Goal: Information Seeking & Learning: Learn about a topic

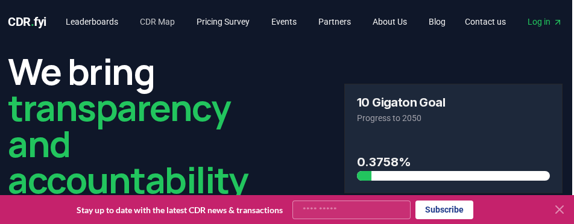
scroll to position [0, 2]
click at [117, 21] on link "Leaderboards" at bounding box center [92, 22] width 72 height 22
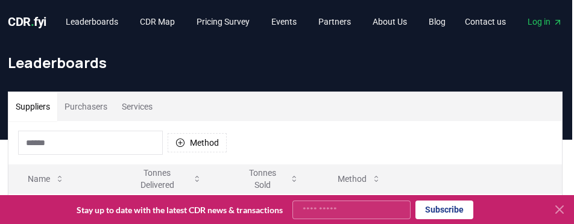
scroll to position [50, 2]
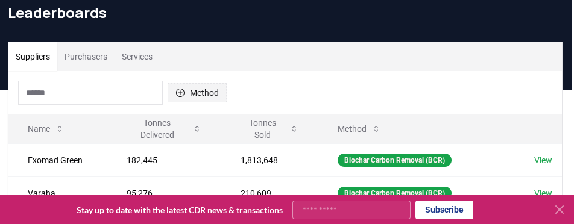
click at [195, 88] on button "Method" at bounding box center [197, 92] width 59 height 19
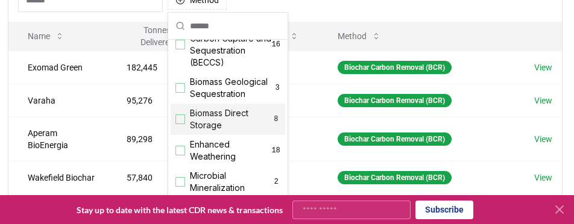
scroll to position [175, 0]
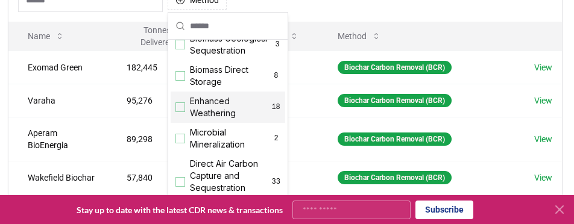
click at [197, 119] on span "Enhanced Weathering" at bounding box center [230, 107] width 81 height 24
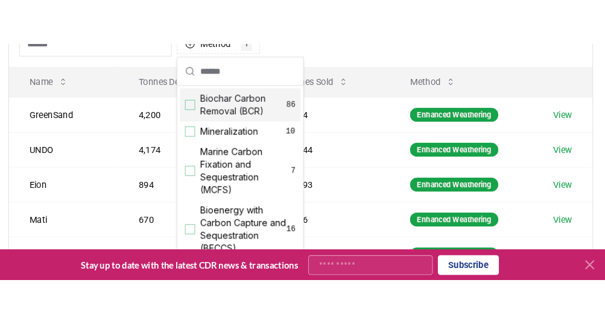
scroll to position [0, 0]
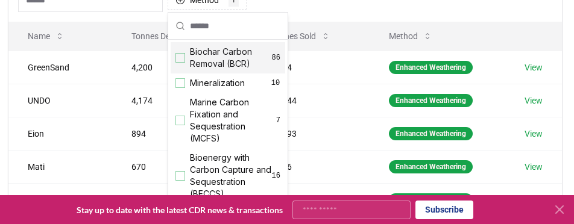
click at [306, 17] on div "Method 1 Enhanced Weathering" at bounding box center [284, -1] width 553 height 43
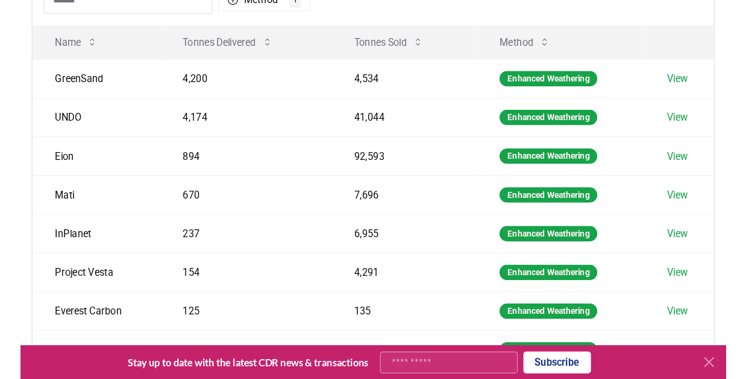
scroll to position [143, 0]
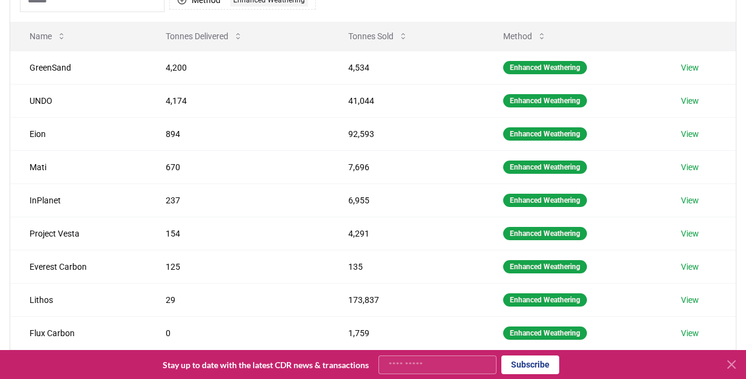
click at [573, 224] on icon at bounding box center [732, 364] width 14 height 14
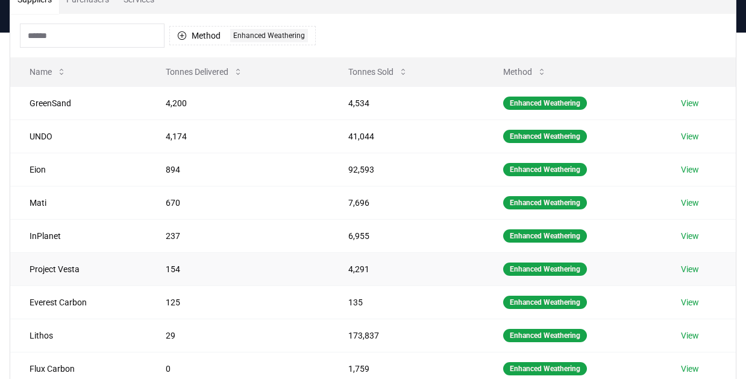
scroll to position [107, 0]
click at [238, 72] on icon at bounding box center [238, 72] width 10 height 10
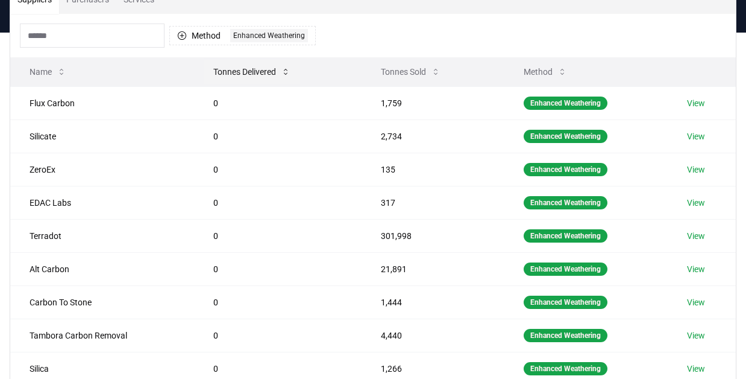
click at [238, 72] on button "Tonnes Delivered" at bounding box center [252, 72] width 96 height 24
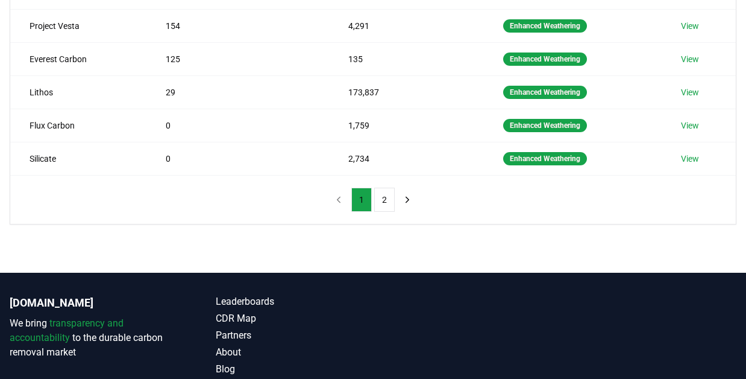
scroll to position [351, 0]
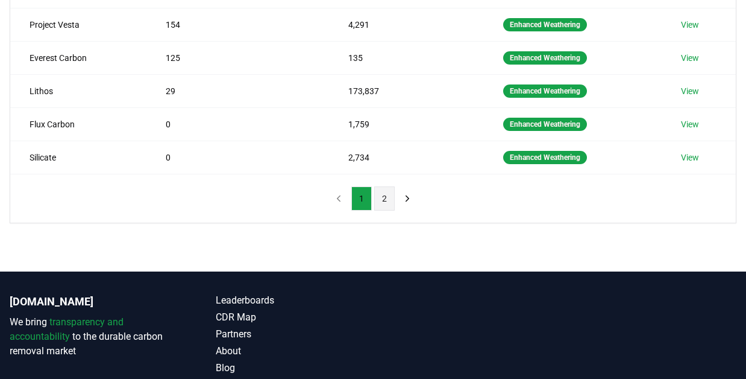
click at [389, 201] on button "2" at bounding box center [384, 198] width 20 height 24
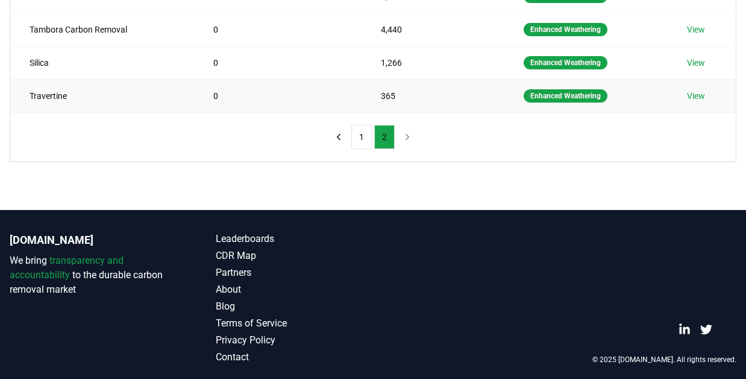
scroll to position [354, 0]
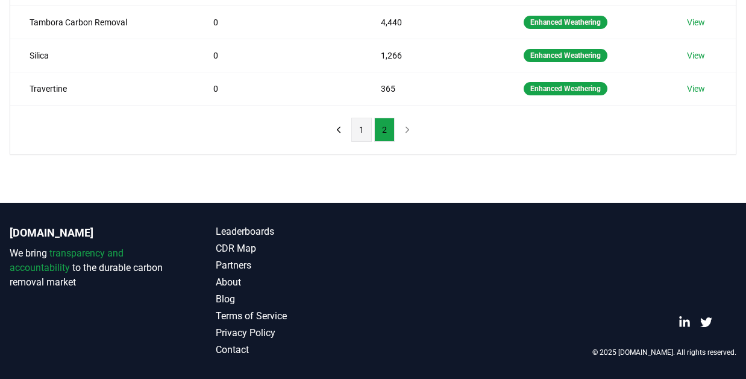
click at [368, 133] on button "1" at bounding box center [361, 130] width 20 height 24
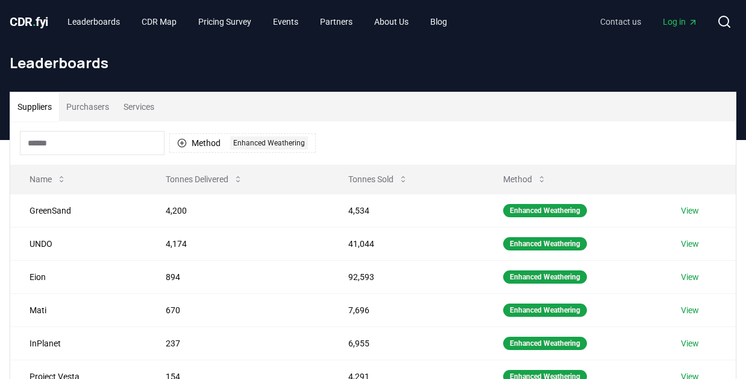
scroll to position [0, 0]
click at [44, 206] on td "GreenSand" at bounding box center [78, 210] width 136 height 33
click at [573, 213] on link "View" at bounding box center [690, 210] width 18 height 12
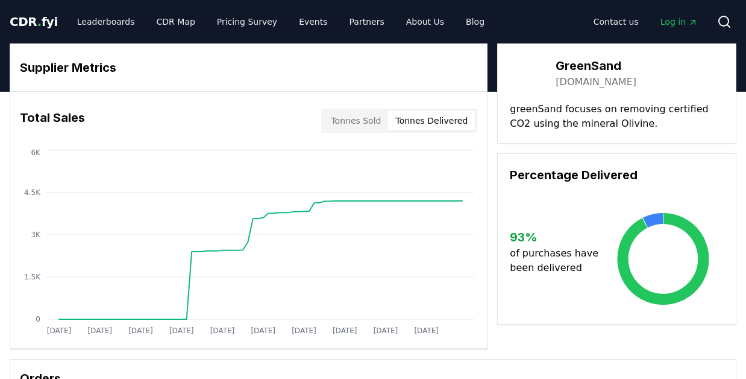
click at [414, 126] on button "Tonnes Delivered" at bounding box center [431, 120] width 87 height 19
click at [358, 123] on button "Tonnes Sold" at bounding box center [356, 120] width 65 height 19
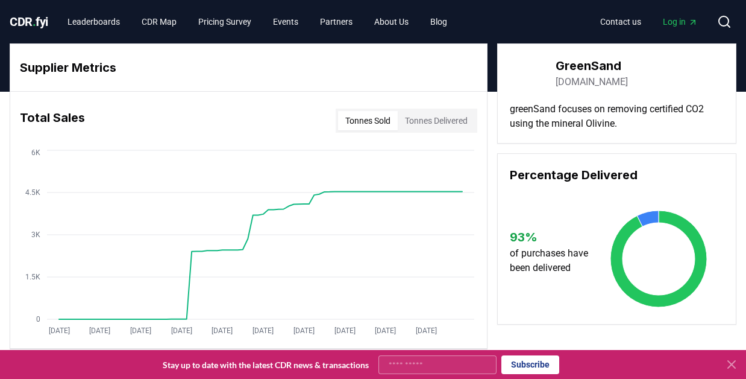
click at [435, 113] on button "Tonnes Delivered" at bounding box center [436, 120] width 77 height 19
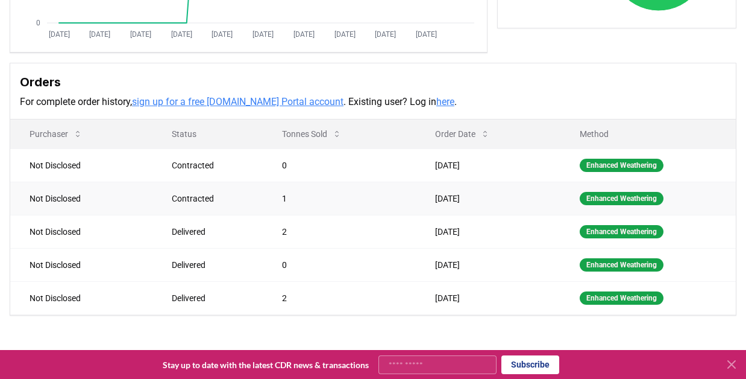
scroll to position [297, 0]
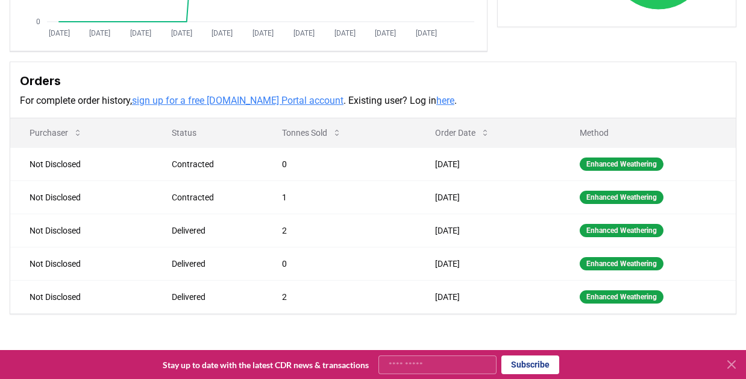
click at [436, 100] on link "here" at bounding box center [445, 100] width 18 height 11
